Goal: Task Accomplishment & Management: Use online tool/utility

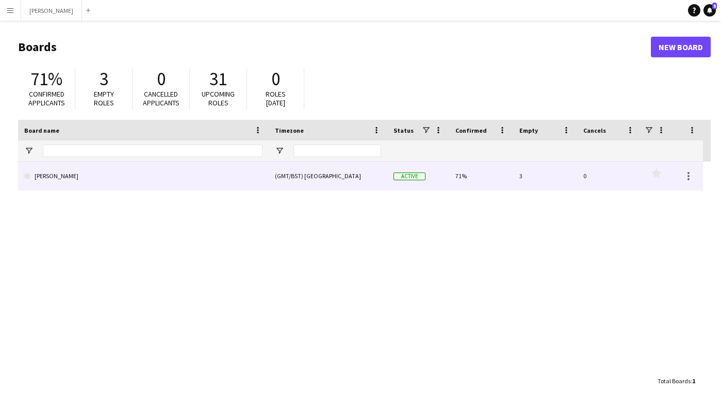
click at [63, 183] on link "[PERSON_NAME]" at bounding box center [143, 175] width 238 height 29
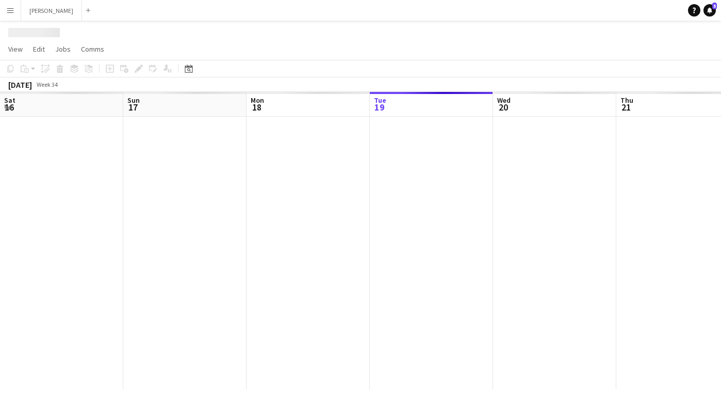
scroll to position [0, 247]
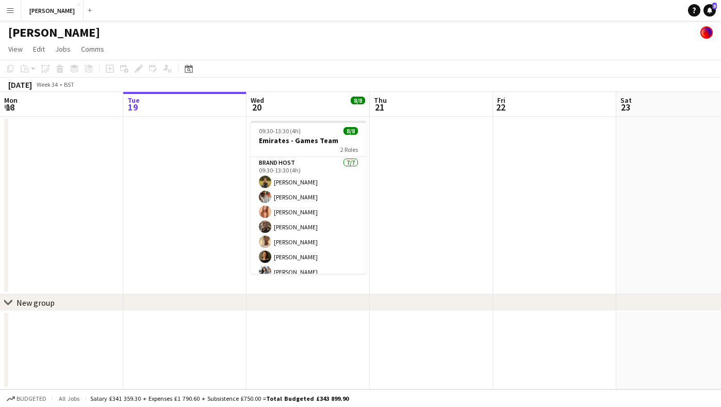
click at [5, 9] on button "Menu" at bounding box center [10, 10] width 21 height 21
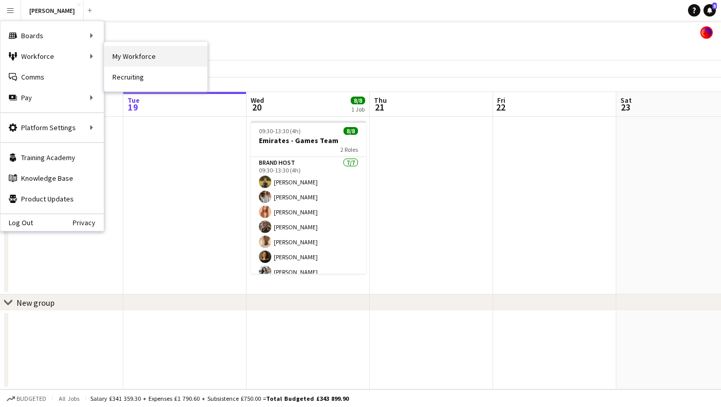
click at [135, 56] on link "My Workforce" at bounding box center [155, 56] width 103 height 21
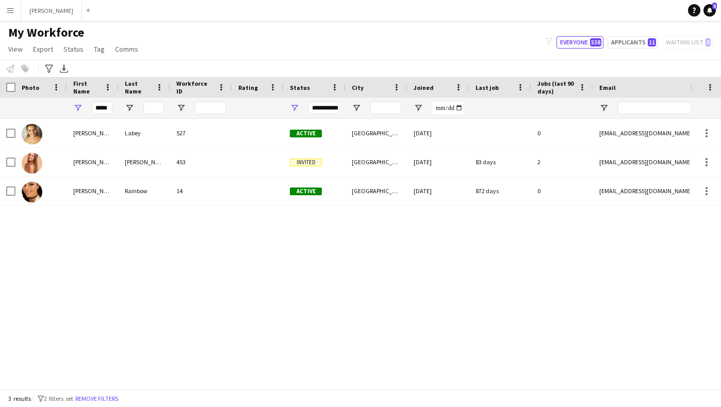
click at [12, 10] on app-icon "Menu" at bounding box center [10, 10] width 8 height 8
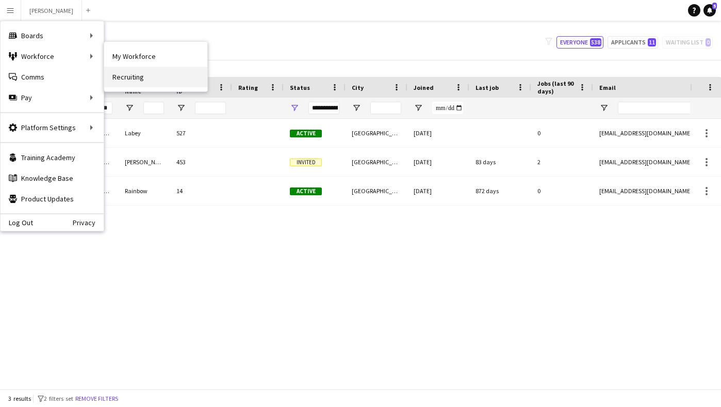
click at [138, 74] on link "Recruiting" at bounding box center [155, 77] width 103 height 21
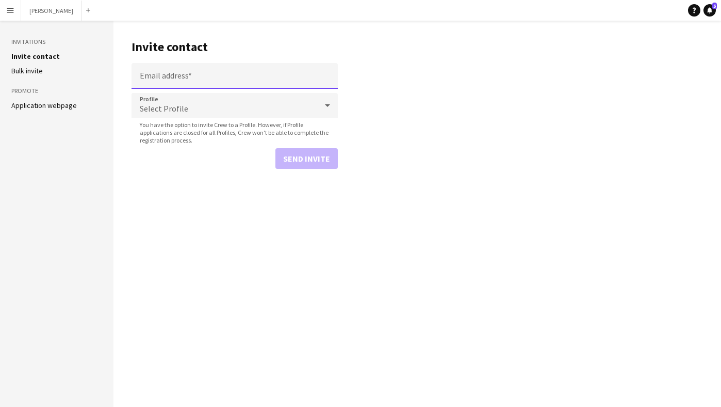
click at [183, 74] on input "Email address" at bounding box center [235, 76] width 206 height 26
paste input "**********"
type input "**********"
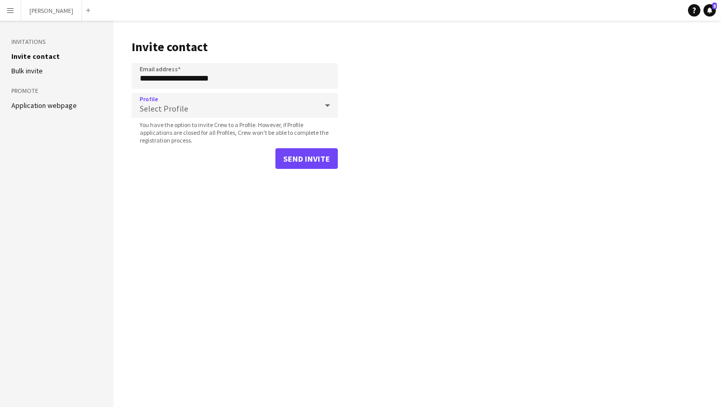
click at [330, 102] on icon at bounding box center [327, 105] width 12 height 21
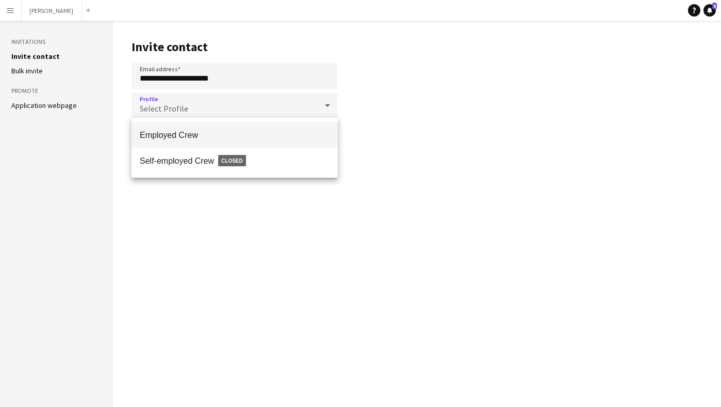
click at [312, 140] on mat-option "Employed Crew" at bounding box center [235, 135] width 206 height 26
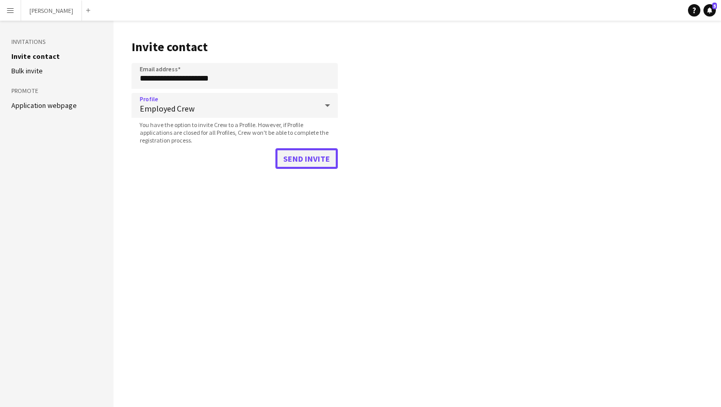
click at [310, 160] on button "Send invite" at bounding box center [307, 158] width 62 height 21
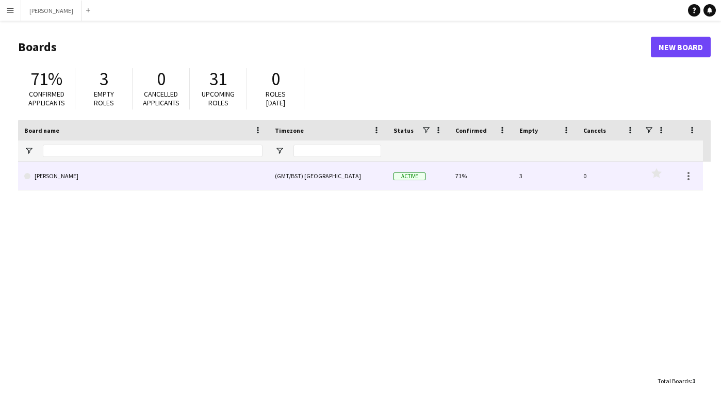
click at [38, 183] on link "[PERSON_NAME]" at bounding box center [143, 175] width 238 height 29
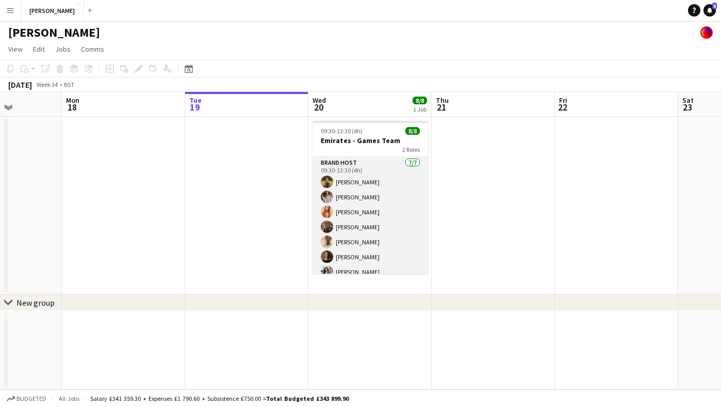
scroll to position [0, 325]
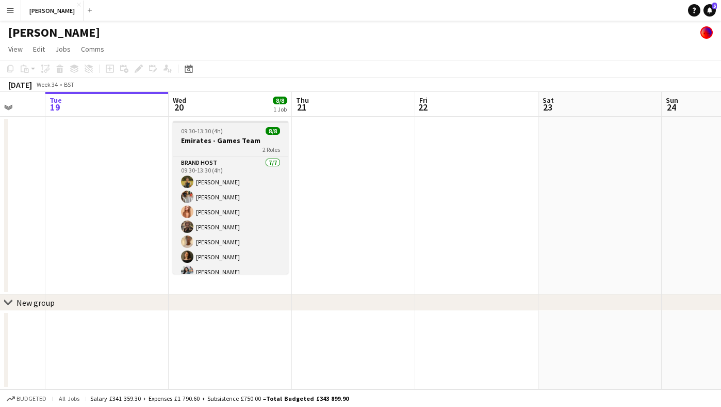
click at [243, 141] on h3 "Emirates - Games Team" at bounding box center [231, 140] width 116 height 9
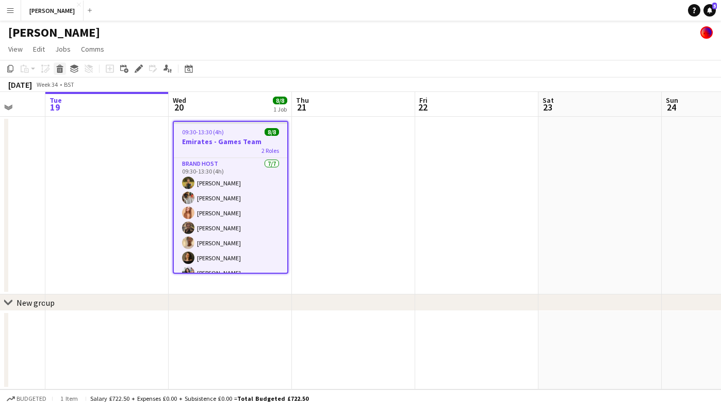
click at [61, 71] on icon at bounding box center [60, 70] width 6 height 5
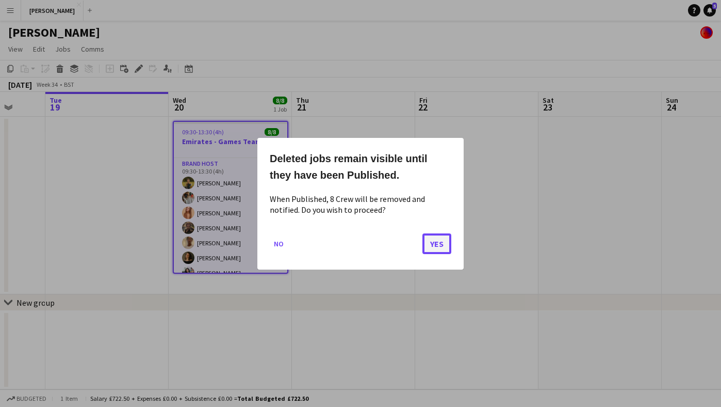
click at [436, 242] on button "Yes" at bounding box center [437, 243] width 29 height 21
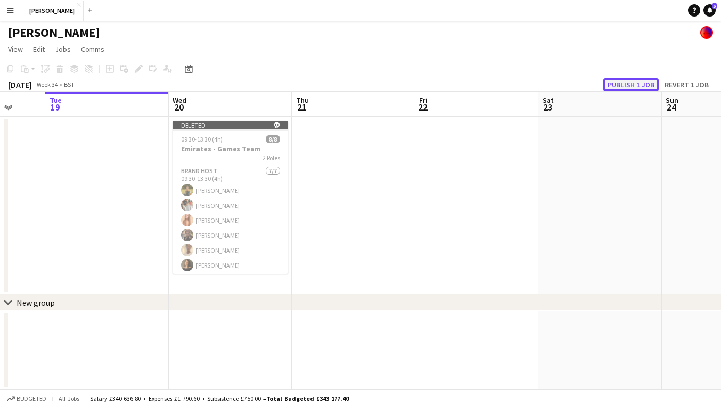
click at [638, 79] on button "Publish 1 job" at bounding box center [631, 84] width 55 height 13
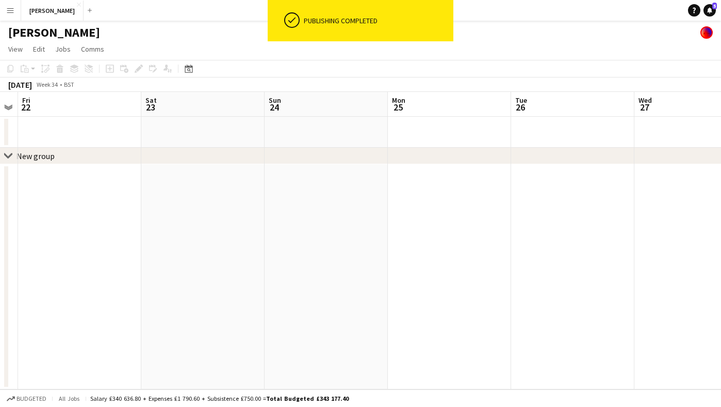
scroll to position [0, 326]
click at [447, 138] on app-date-cell at bounding box center [475, 132] width 123 height 31
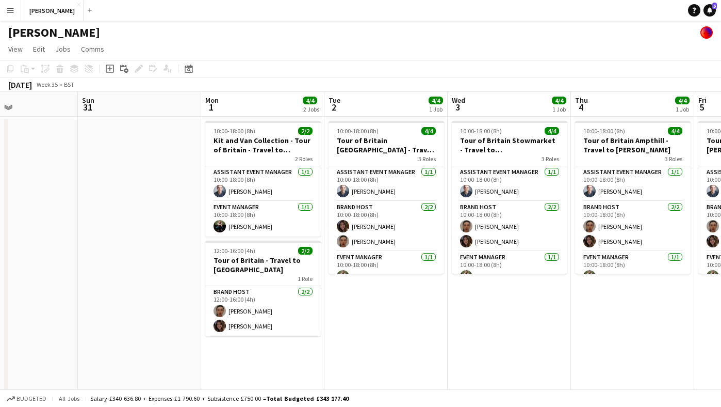
scroll to position [0, 229]
